Goal: Information Seeking & Learning: Learn about a topic

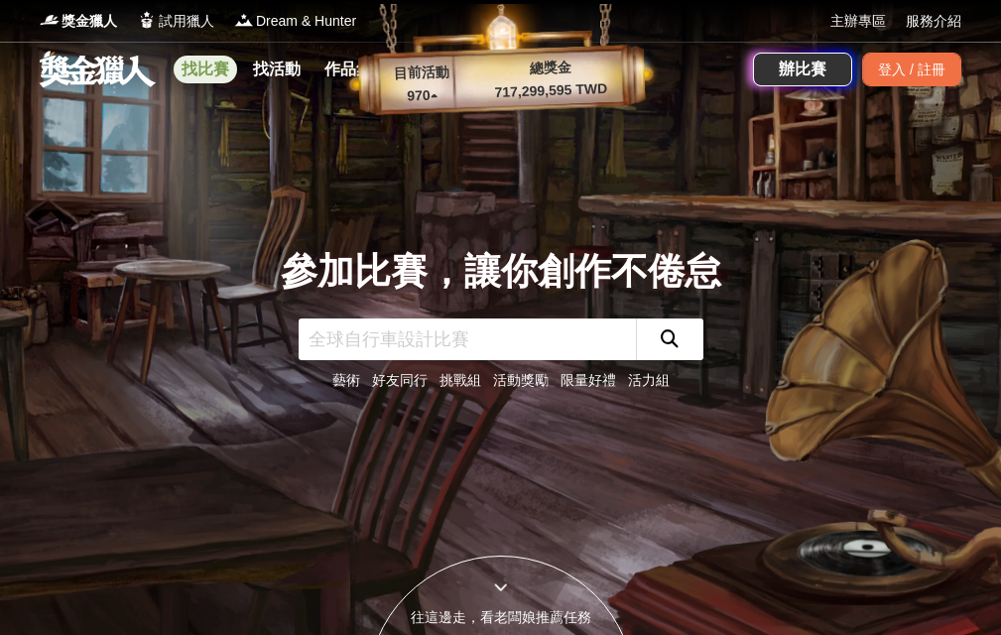
drag, startPoint x: 225, startPoint y: 78, endPoint x: 283, endPoint y: 126, distance: 74.7
click at [224, 78] on link "找比賽" at bounding box center [205, 70] width 63 height 28
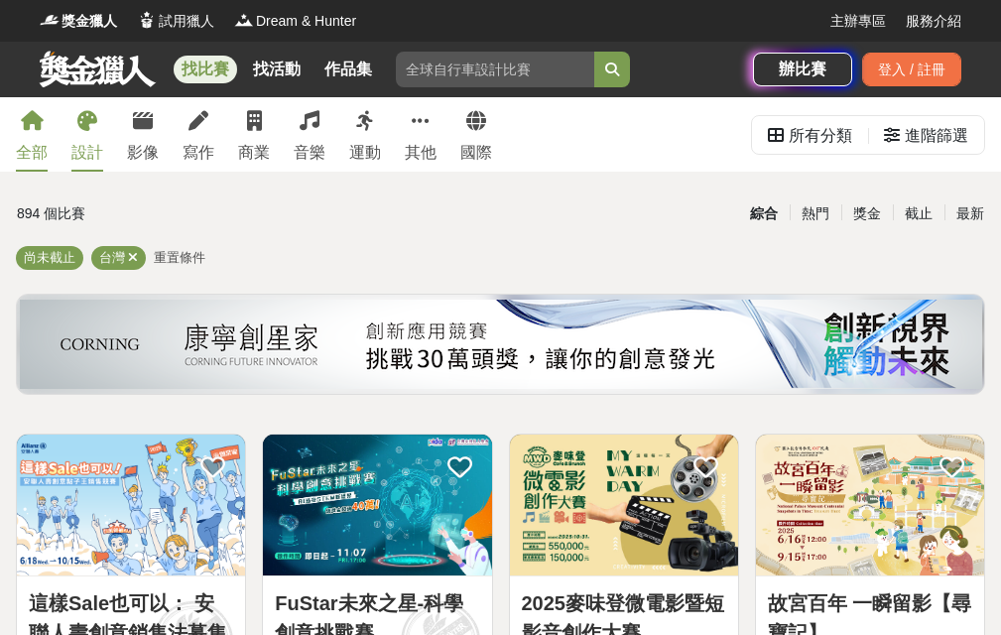
click at [86, 148] on div "設計" at bounding box center [87, 153] width 32 height 24
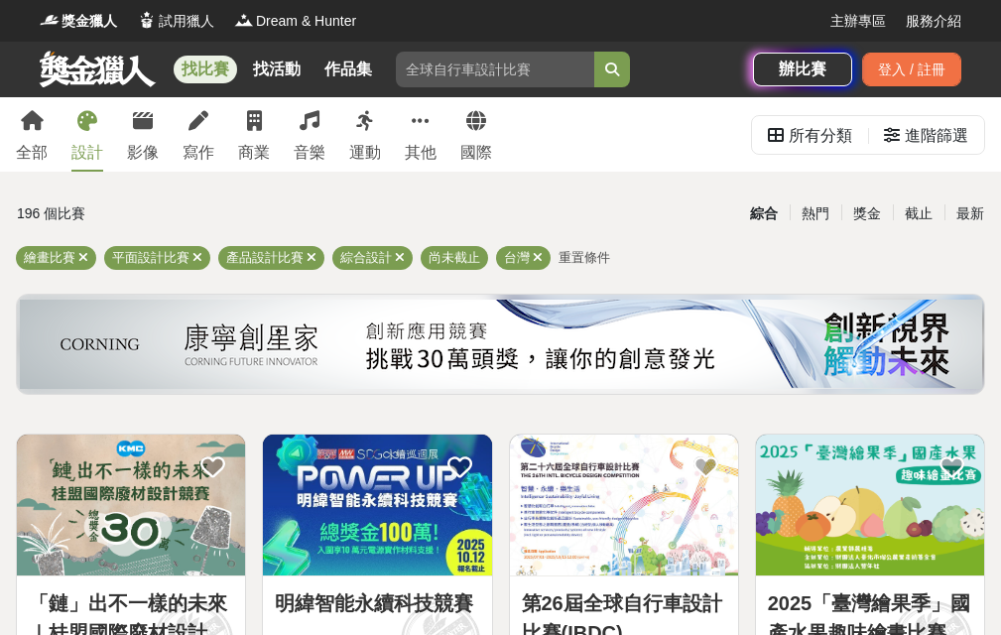
click at [977, 211] on div "最新" at bounding box center [970, 213] width 52 height 35
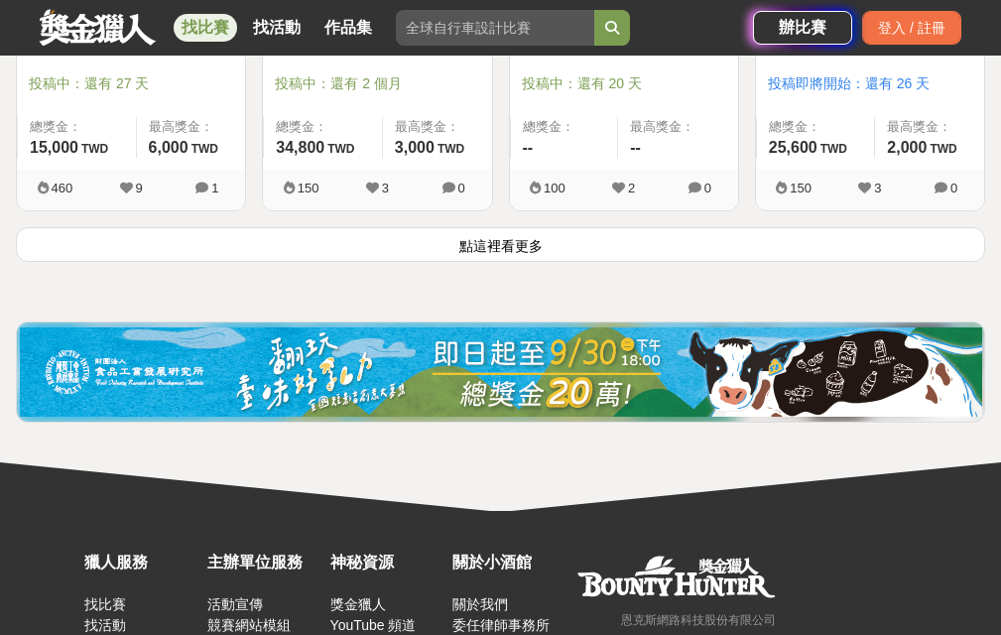
scroll to position [2479, 0]
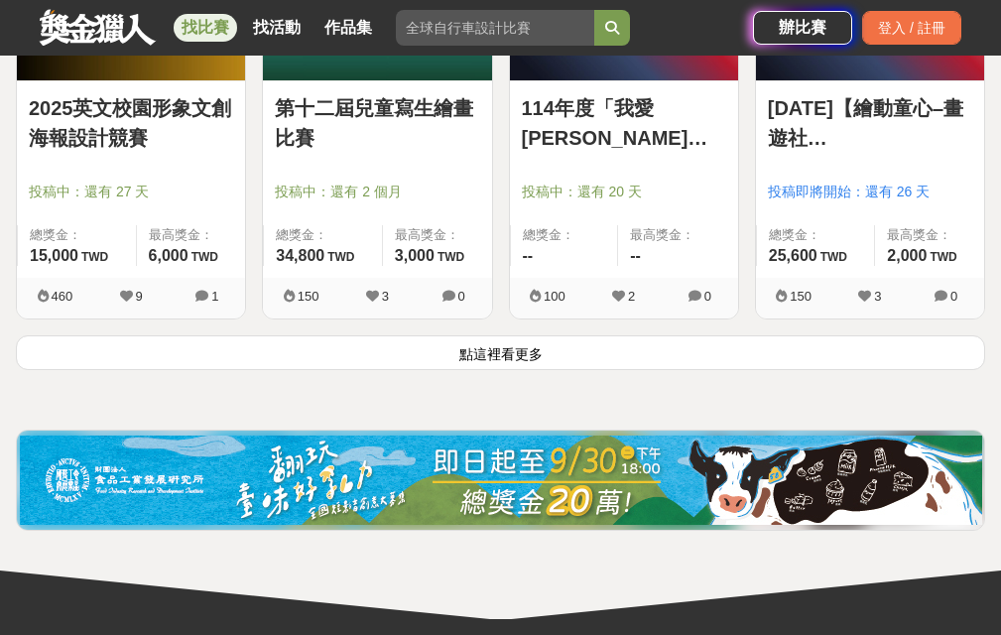
click at [490, 343] on button "點這裡看更多" at bounding box center [500, 352] width 969 height 35
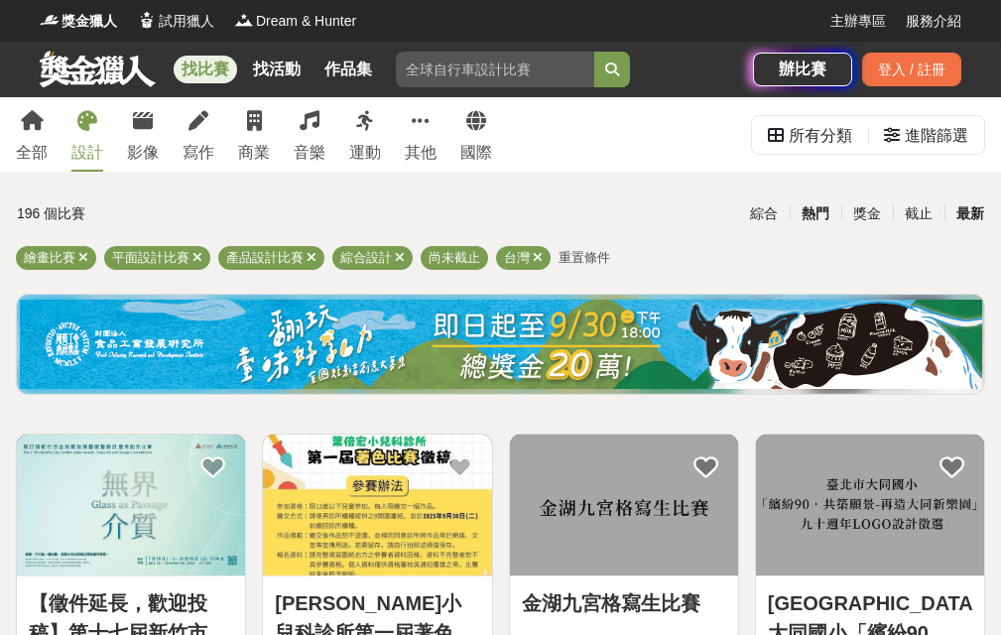
click at [834, 205] on div "熱門" at bounding box center [815, 213] width 52 height 35
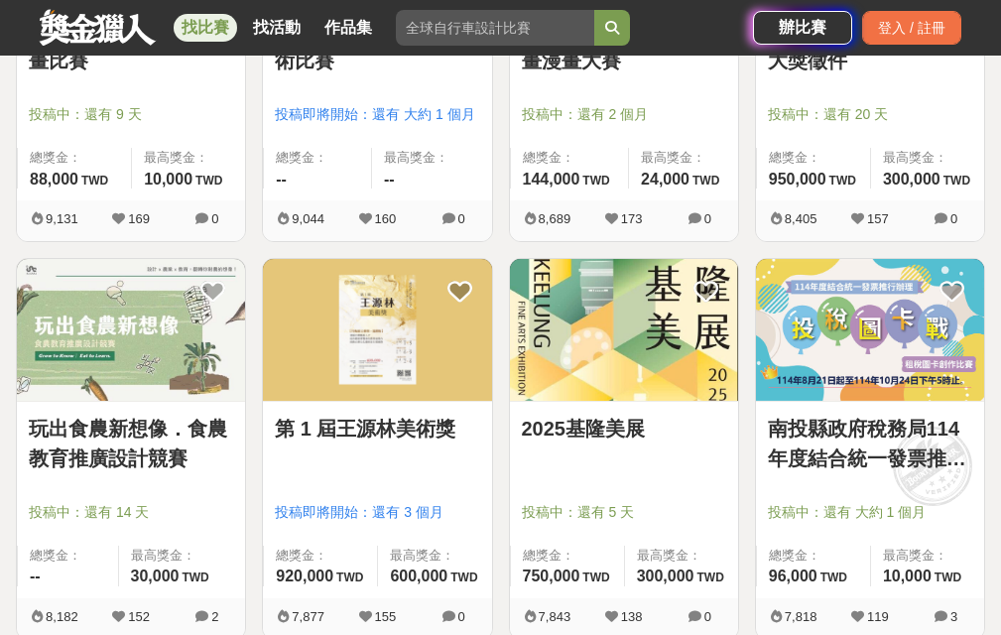
scroll to position [2380, 0]
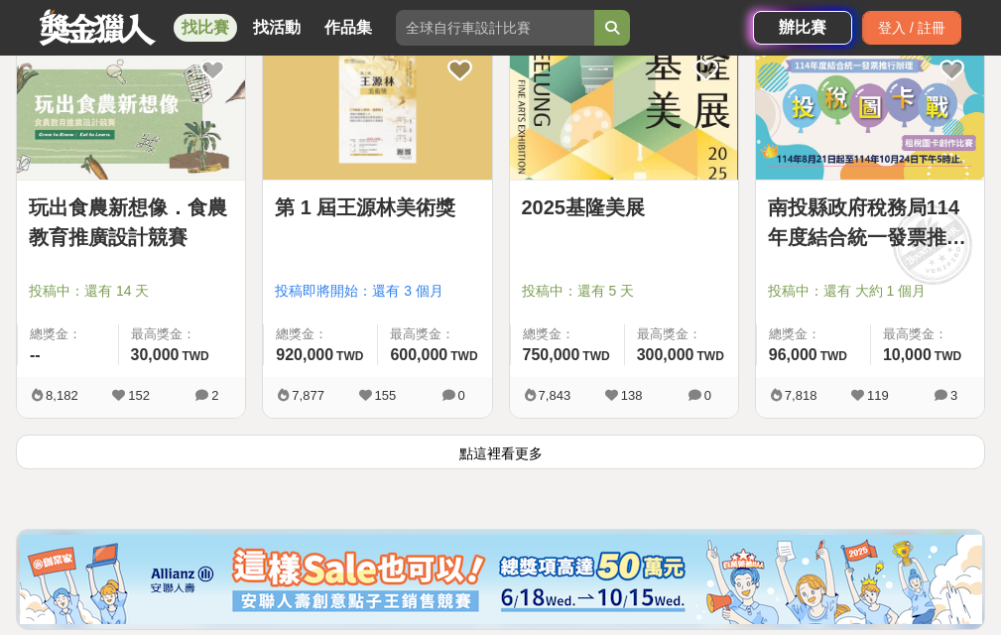
click at [214, 463] on button "點這裡看更多" at bounding box center [500, 451] width 969 height 35
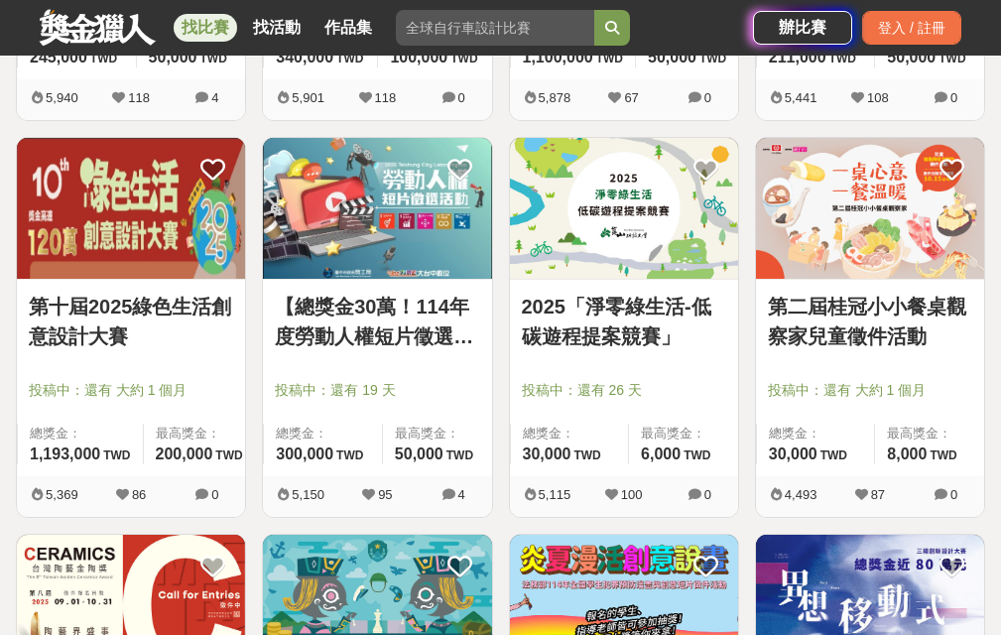
scroll to position [2777, 0]
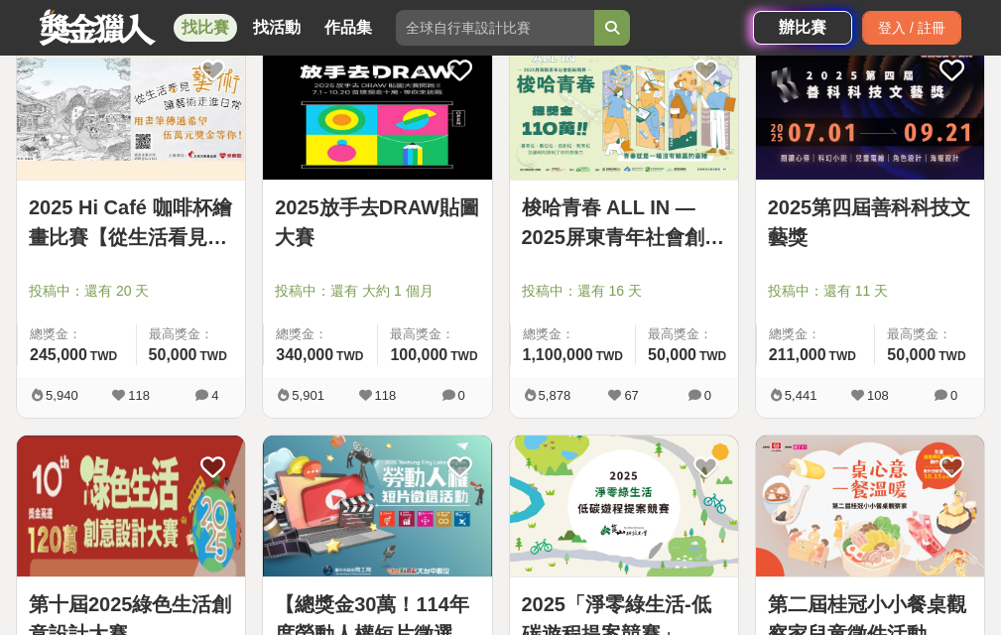
click at [153, 237] on link "2025 Hi Café 咖啡杯繪畫比賽【從生活看見藝術：你的早晨日記】" at bounding box center [131, 222] width 204 height 60
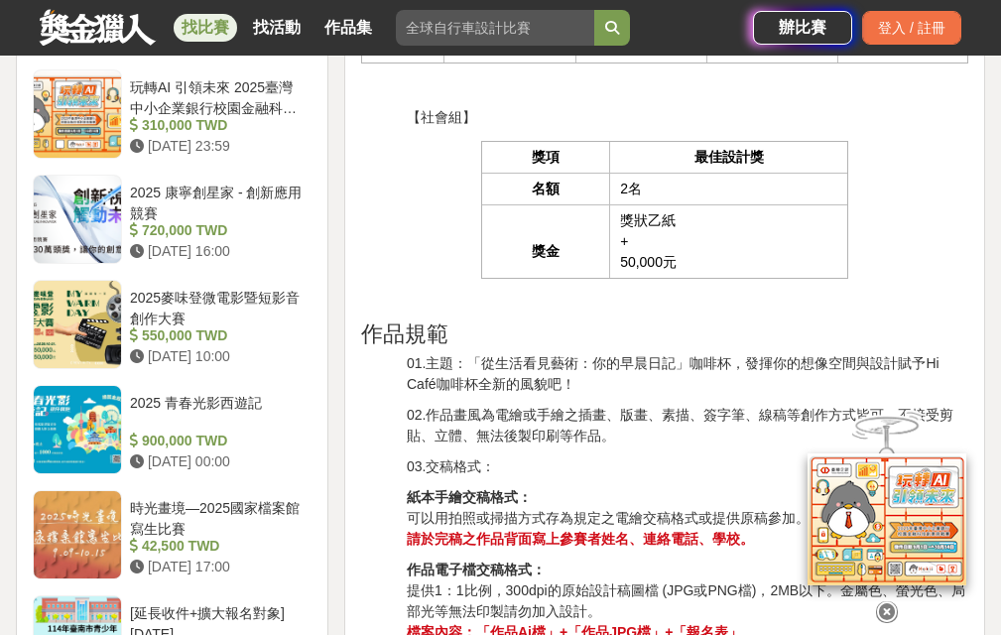
scroll to position [2182, 0]
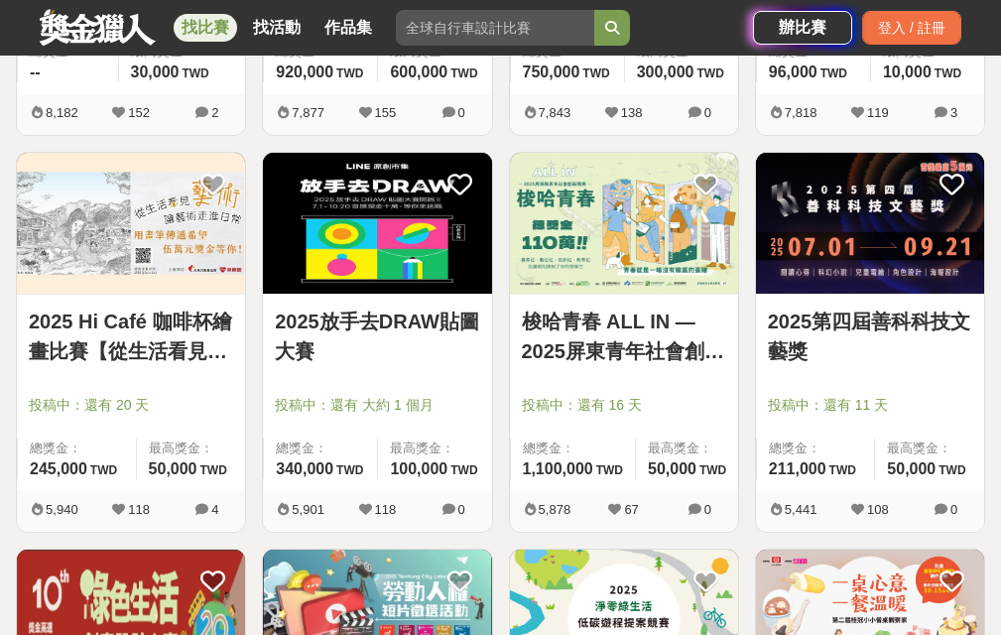
scroll to position [2578, 0]
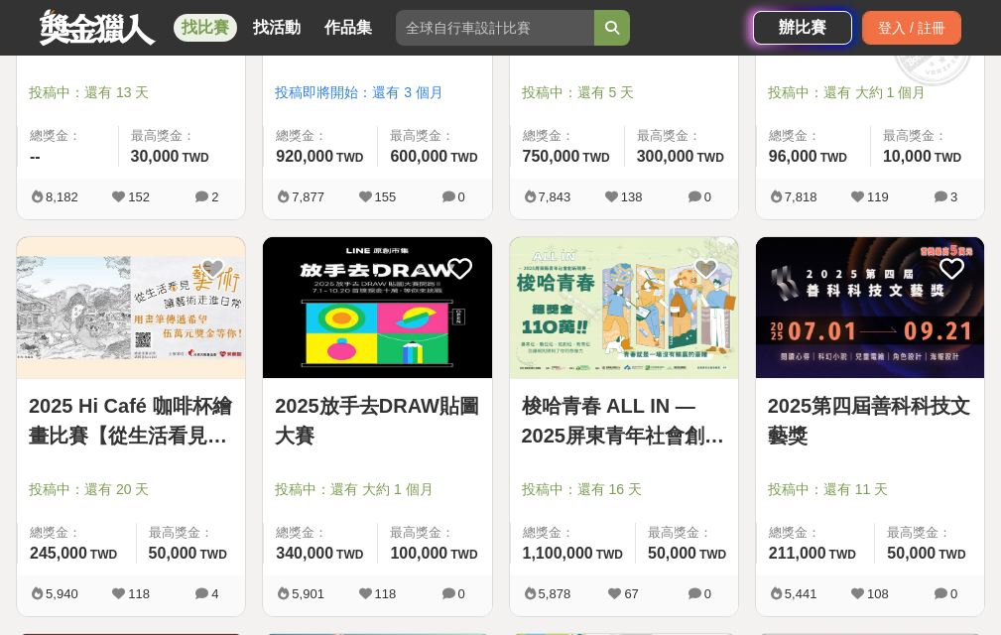
click at [136, 339] on img at bounding box center [131, 307] width 228 height 141
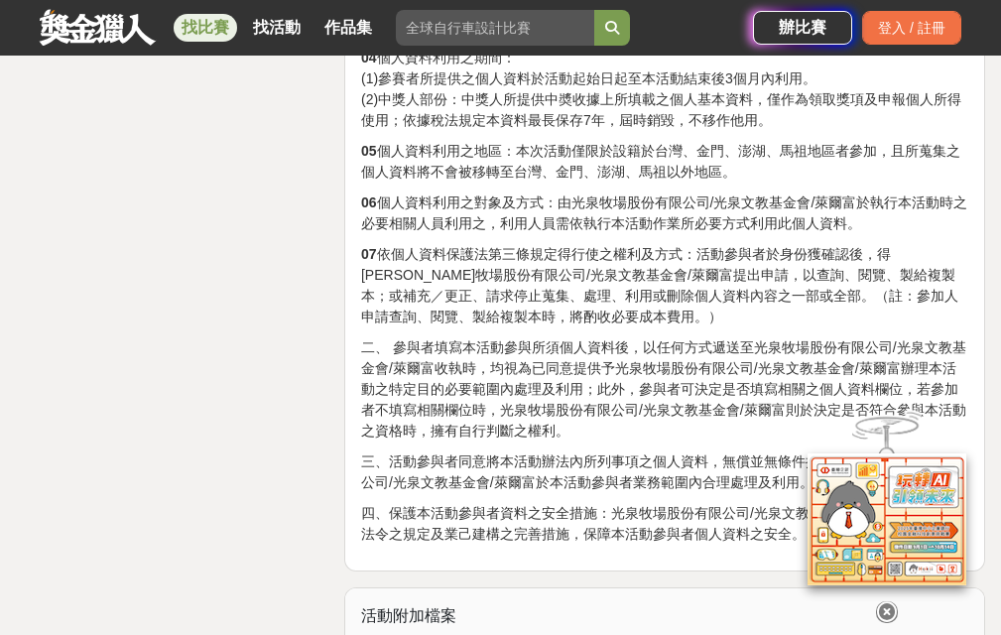
scroll to position [5473, 0]
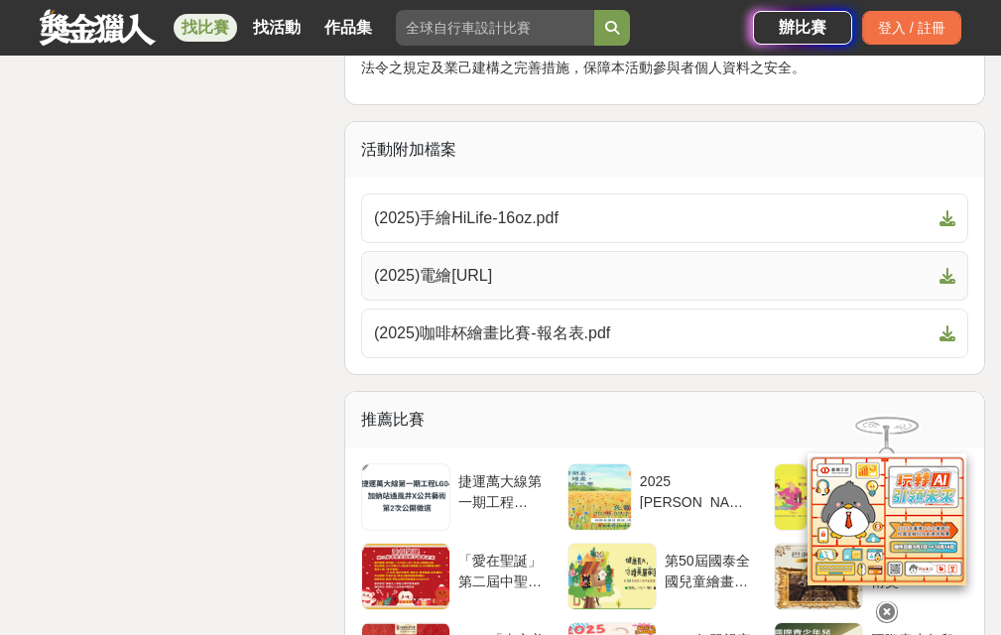
click at [526, 285] on span "(2025)電繪[URL]" at bounding box center [652, 276] width 557 height 24
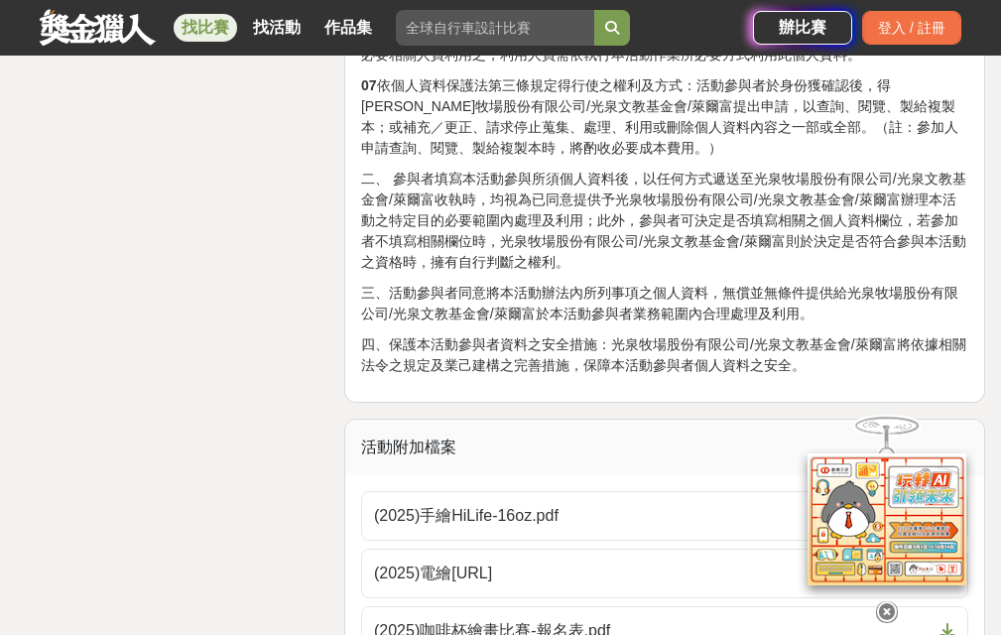
scroll to position [5572, 0]
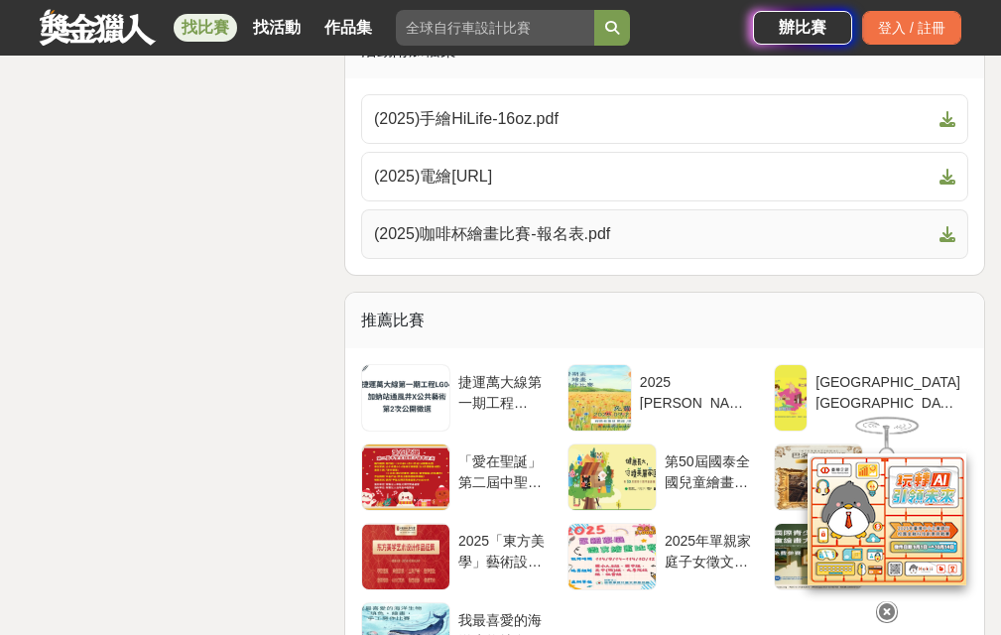
click at [477, 252] on link "(2025)咖啡杯繪畫比賽-報名表.pdf" at bounding box center [664, 234] width 607 height 50
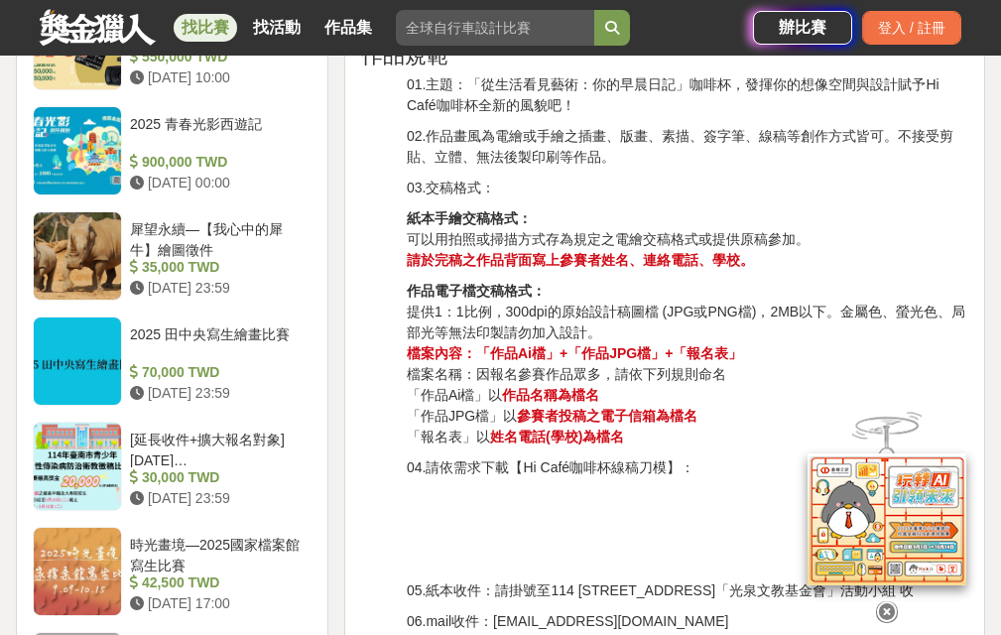
scroll to position [2300, 0]
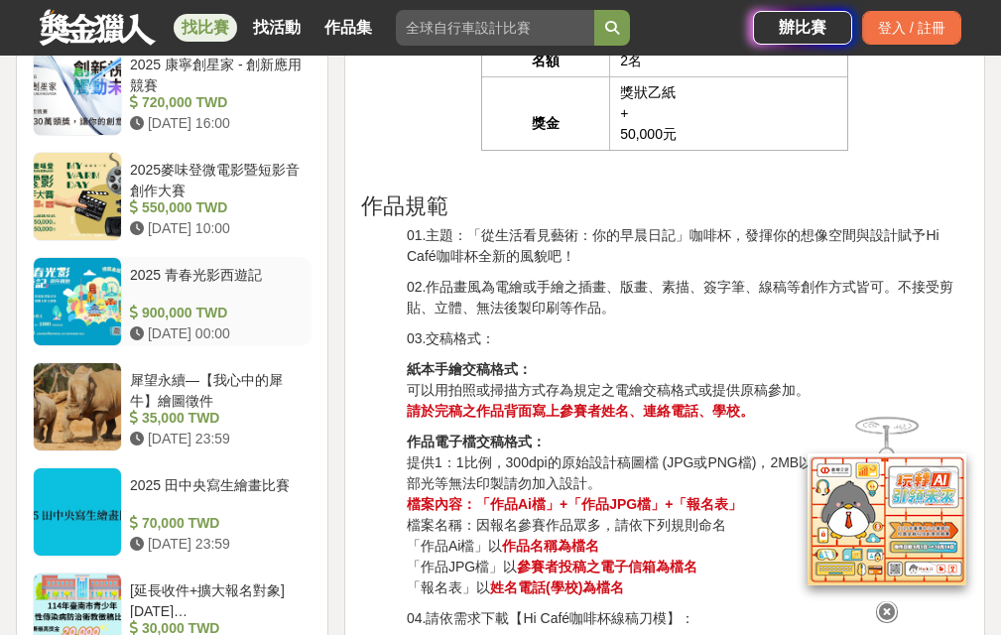
click at [78, 345] on div at bounding box center [77, 301] width 87 height 87
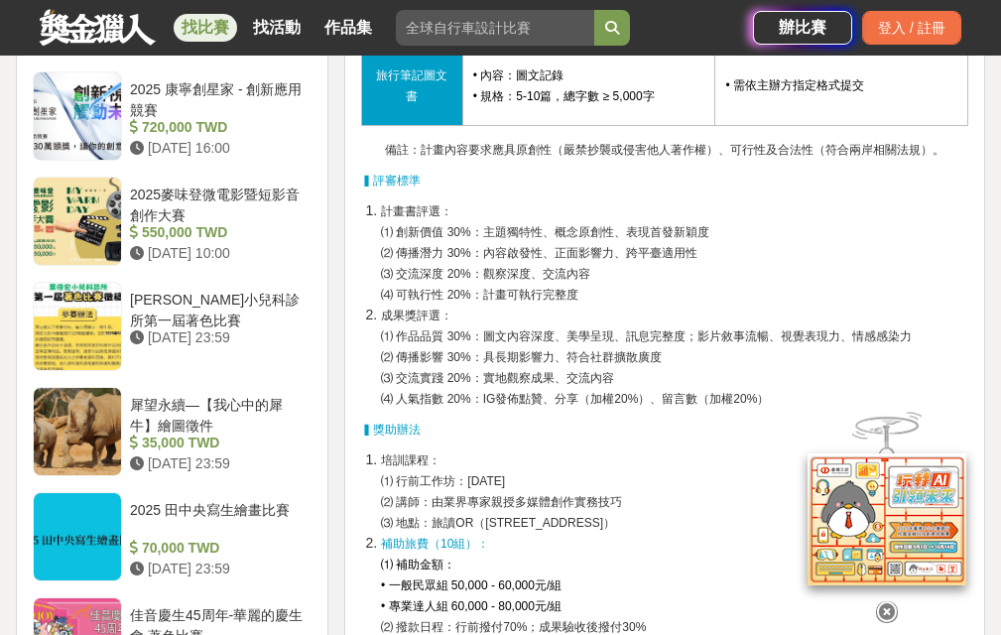
scroll to position [1983, 0]
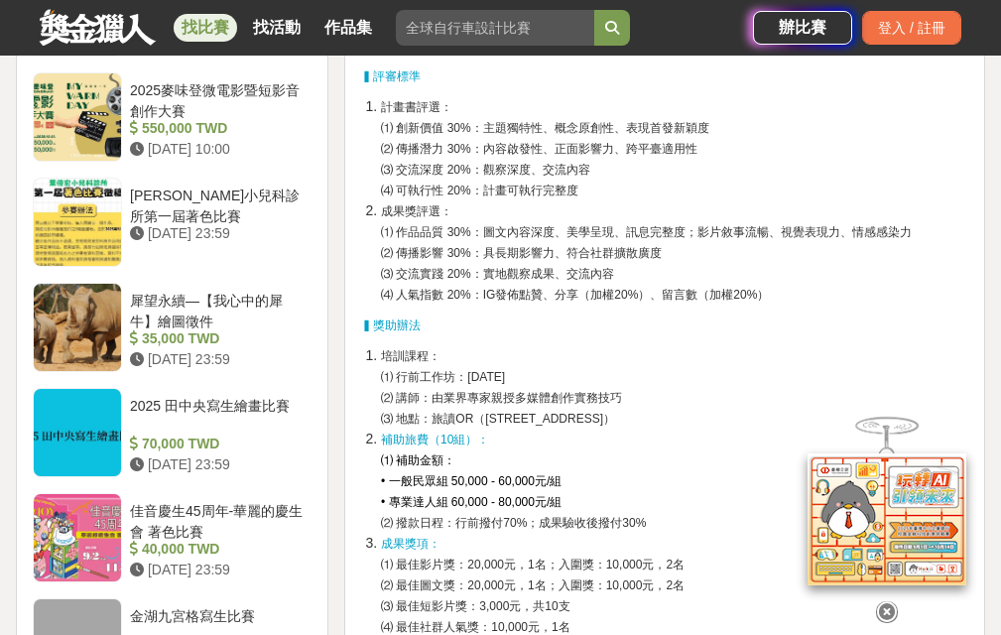
click at [96, 22] on link at bounding box center [98, 27] width 120 height 38
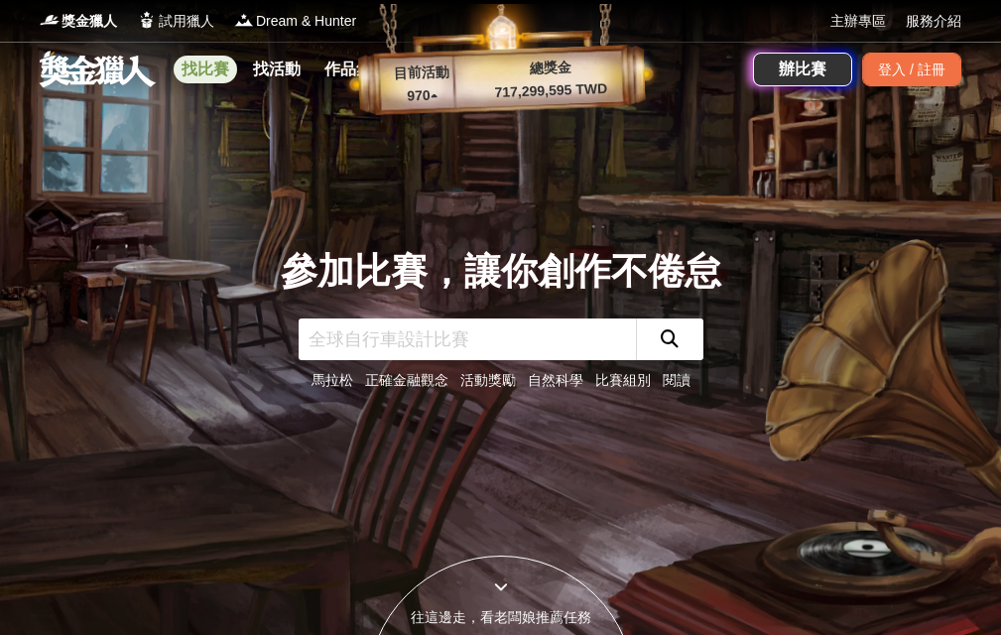
click at [211, 67] on link "找比賽" at bounding box center [205, 70] width 63 height 28
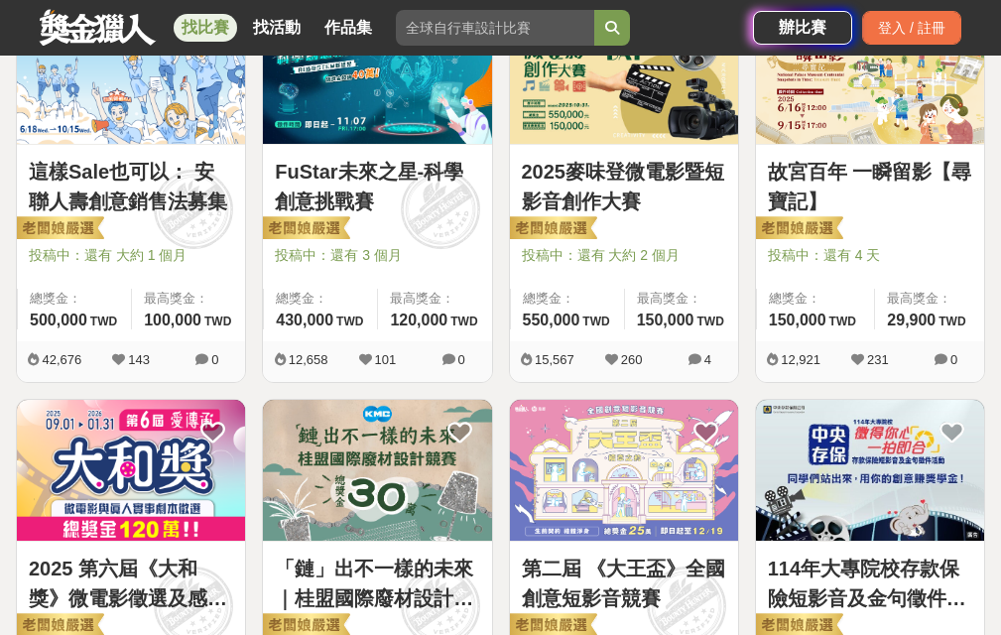
scroll to position [397, 0]
